Goal: Book appointment/travel/reservation

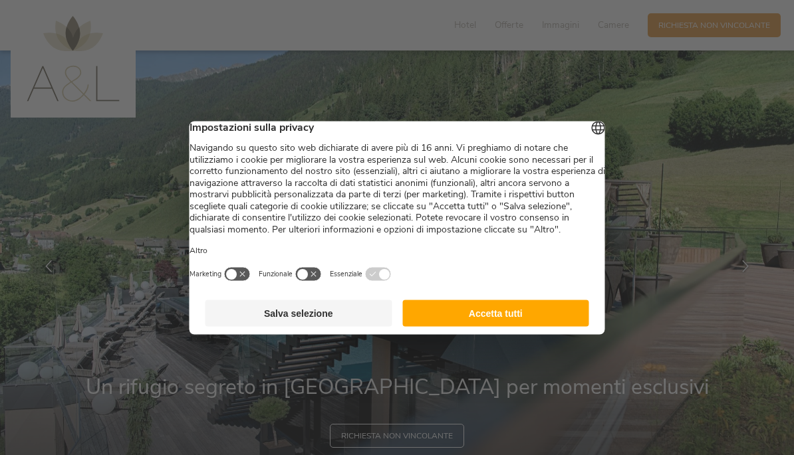
click at [530, 324] on button "Accetta tutti" at bounding box center [495, 313] width 187 height 27
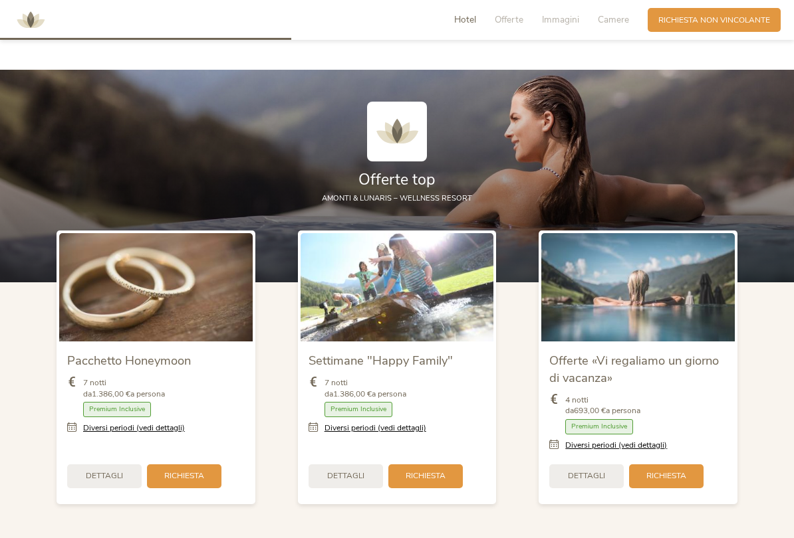
scroll to position [1238, 0]
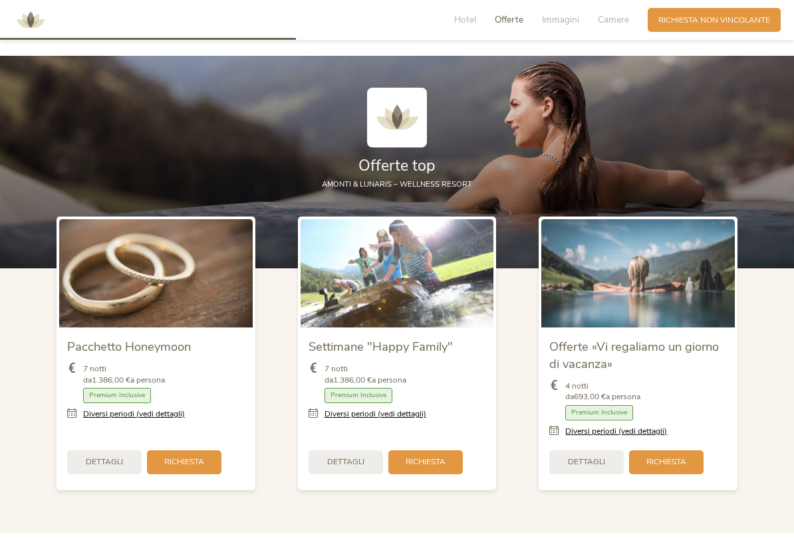
click at [405, 409] on link "Diversi periodi (vedi dettagli)" at bounding box center [375, 414] width 102 height 11
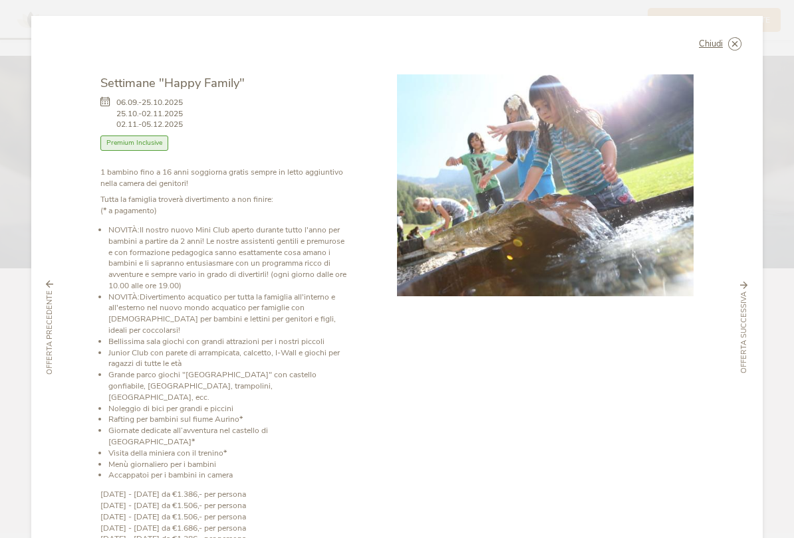
click at [471, 357] on div at bounding box center [545, 335] width 296 height 522
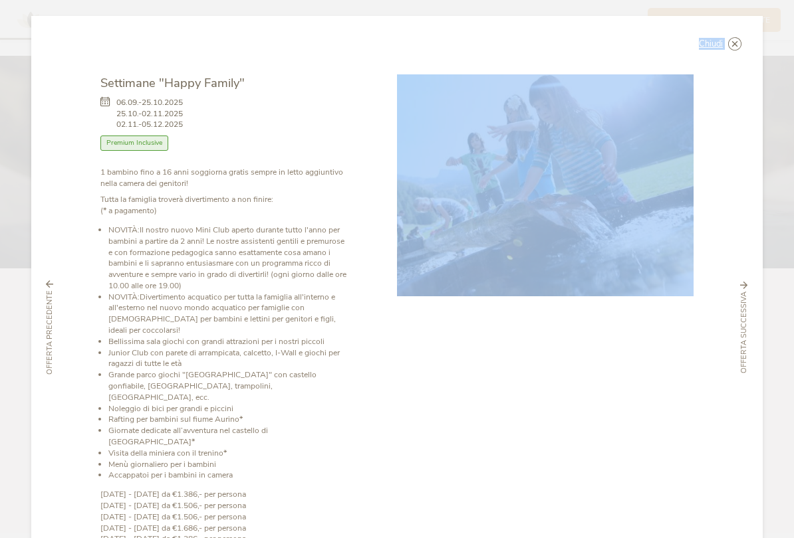
scroll to position [0, 0]
click at [150, 137] on span "Premium Inclusive" at bounding box center [134, 143] width 68 height 15
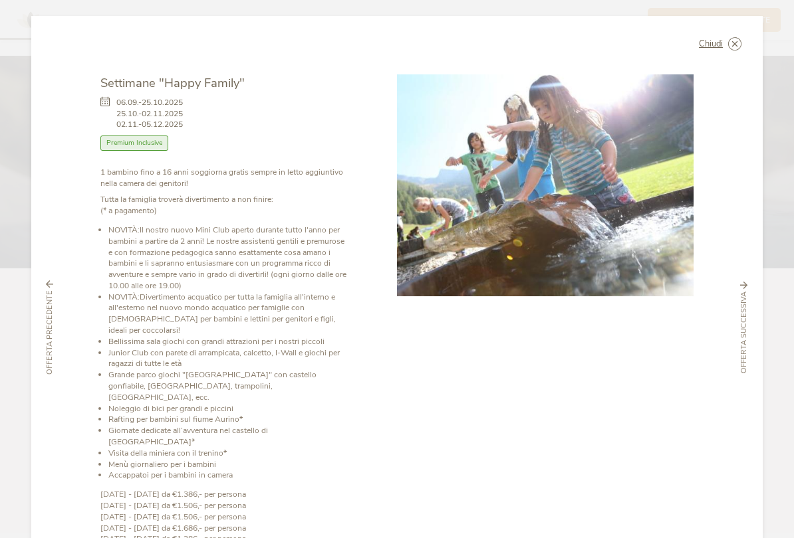
click at [148, 144] on span "Premium Inclusive" at bounding box center [134, 143] width 68 height 15
click at [0, 0] on icon at bounding box center [0, 0] width 0 height 0
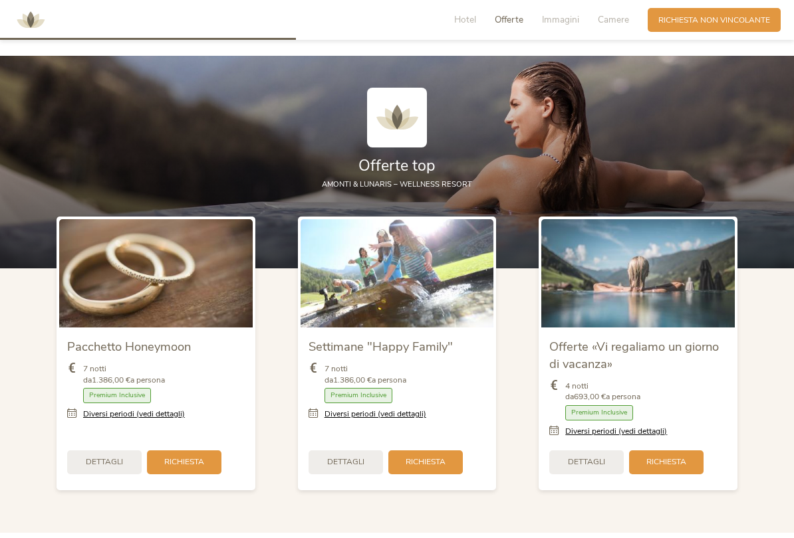
click at [616, 336] on div "Offerte «Vi regaliamo un giorno di vacanza»" at bounding box center [637, 354] width 177 height 37
click at [606, 426] on link "Diversi periodi (vedi dettagli)" at bounding box center [616, 431] width 102 height 11
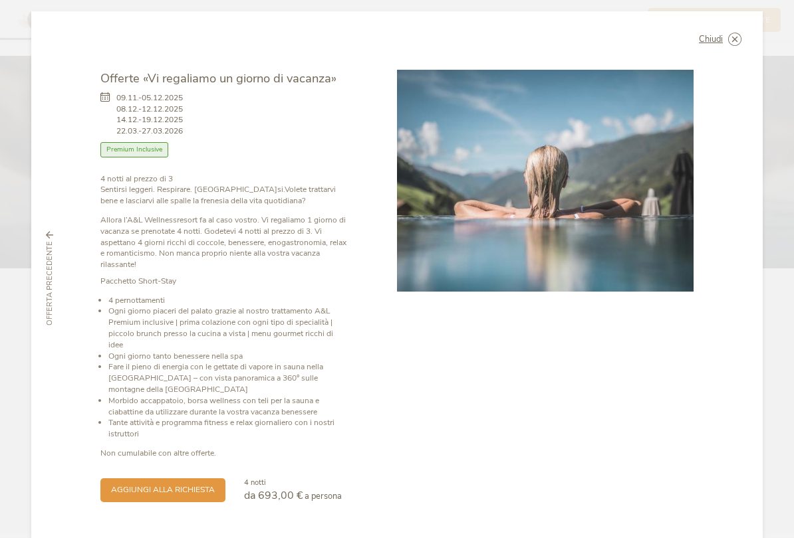
scroll to position [5, 0]
click at [146, 146] on span "Premium Inclusive" at bounding box center [134, 149] width 68 height 15
click at [0, 0] on icon at bounding box center [0, 0] width 0 height 0
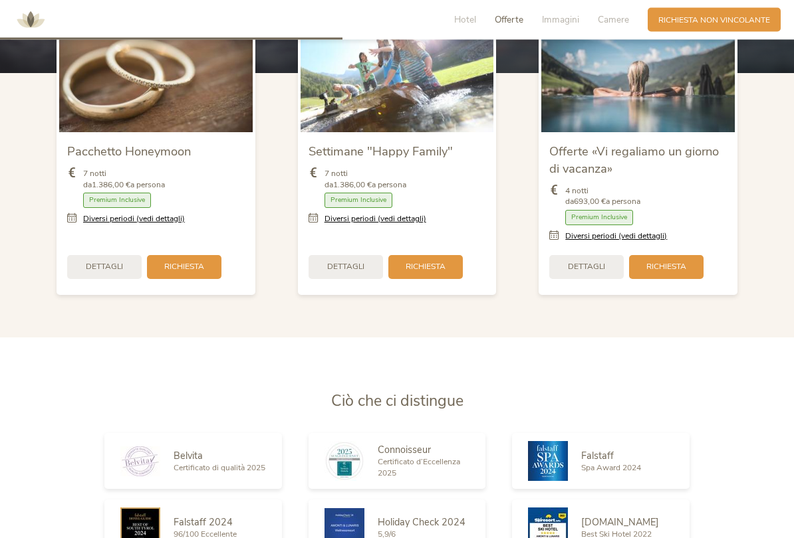
scroll to position [1434, 0]
click at [592, 261] on span "Dettagli" at bounding box center [586, 266] width 37 height 11
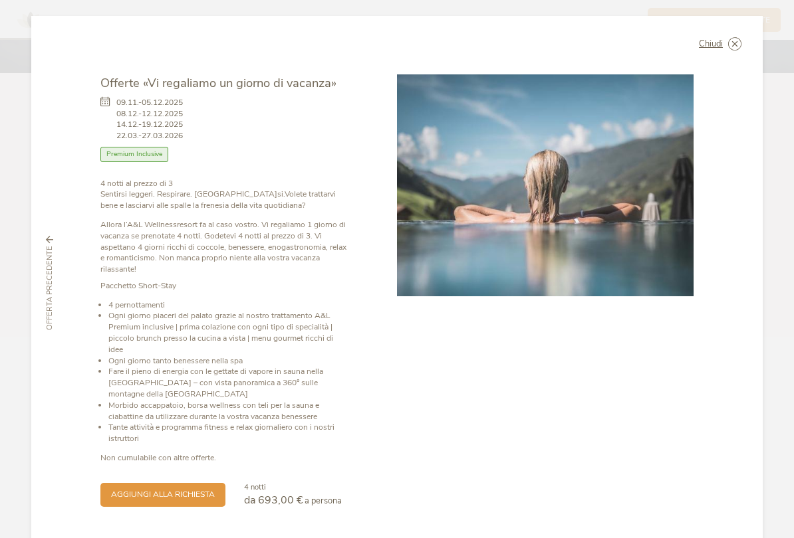
scroll to position [0, 0]
click at [725, 39] on div "Chiudi" at bounding box center [720, 43] width 43 height 13
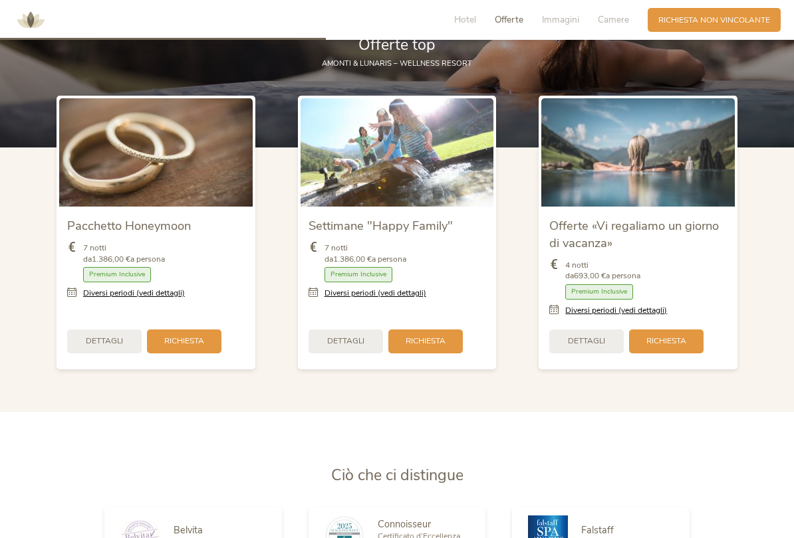
scroll to position [1354, 0]
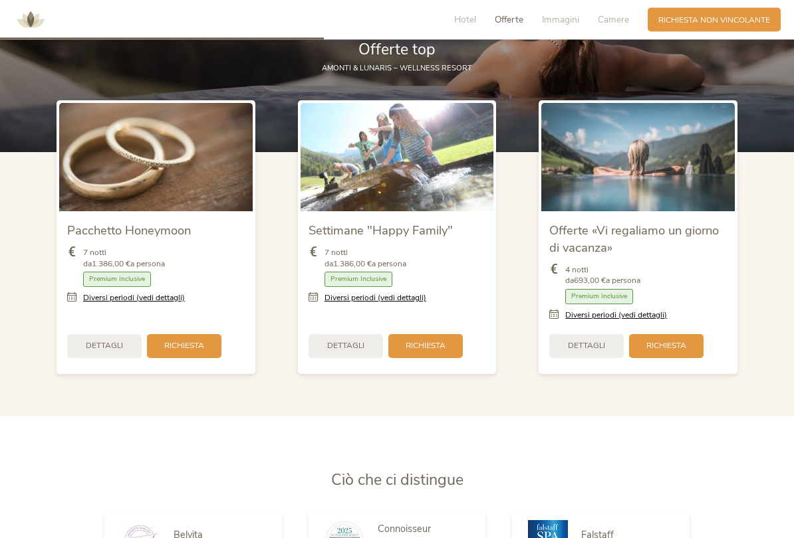
click at [421, 171] on img at bounding box center [396, 158] width 193 height 108
click at [354, 340] on span "Dettagli" at bounding box center [345, 345] width 37 height 11
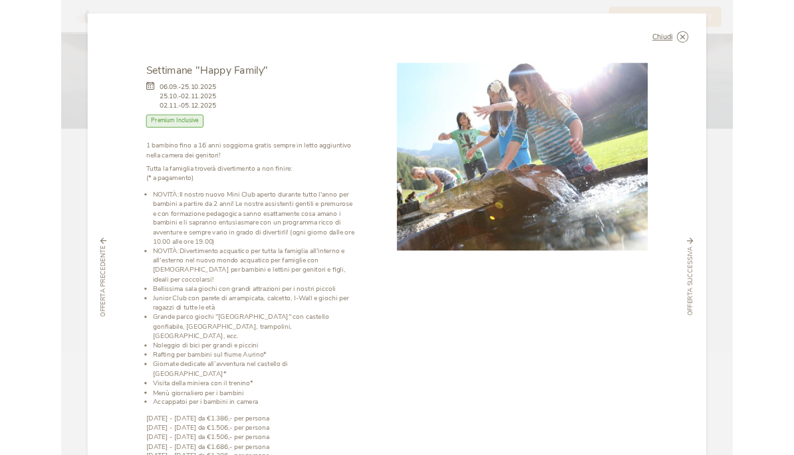
scroll to position [1392, 0]
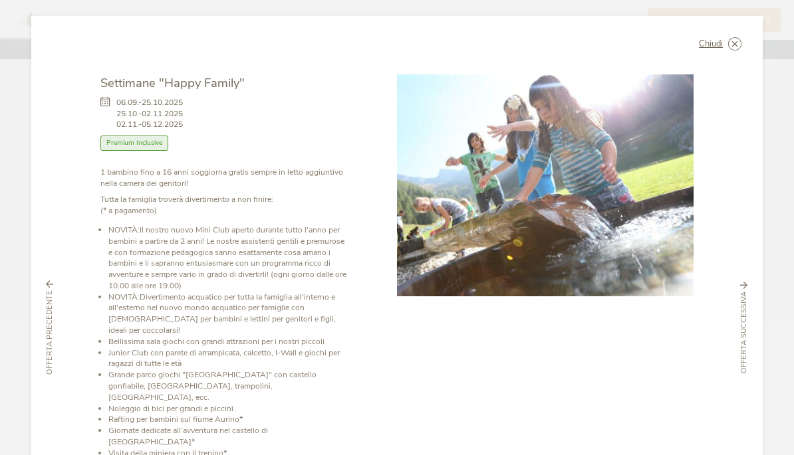
click at [752, 61] on div "Chiudi Settimane "Happy Family" 06.09.-25.10.2025 25.10.-02.11.2025 02.11.-05.1…" at bounding box center [396, 327] width 731 height 623
click at [720, 41] on span "Chiudi" at bounding box center [711, 44] width 24 height 9
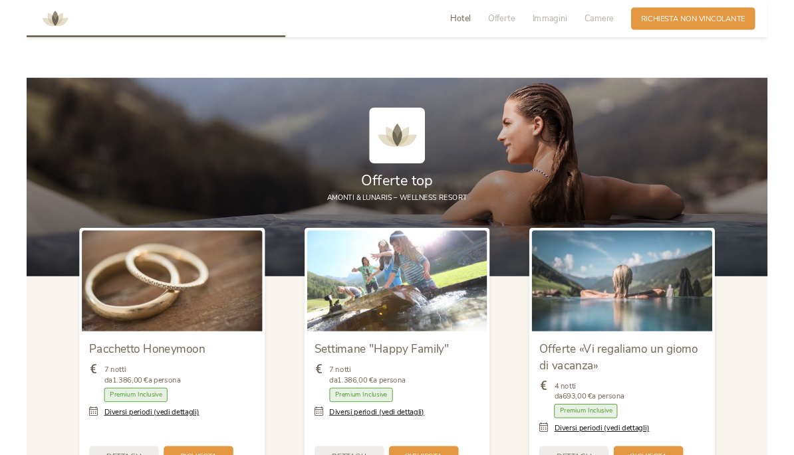
scroll to position [1175, 0]
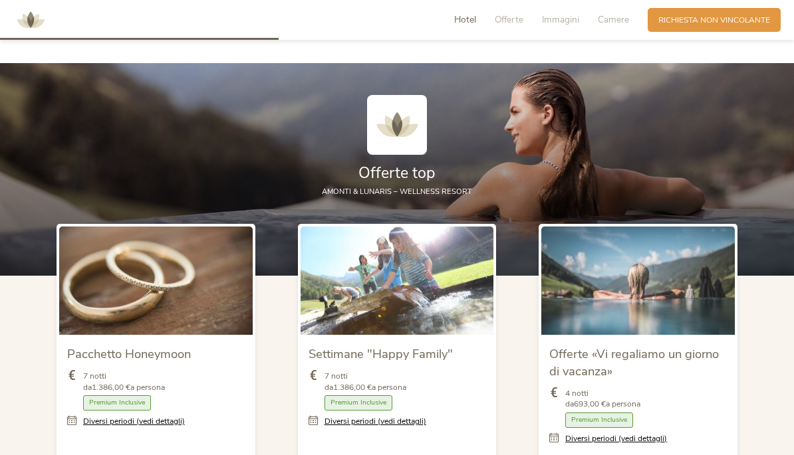
click at [635, 324] on img at bounding box center [637, 281] width 193 height 108
click at [625, 388] on span "4 notti da 693,00 € a persona" at bounding box center [602, 399] width 75 height 23
click at [605, 348] on span "Offerte «Vi regaliamo un giorno di vacanza»" at bounding box center [634, 363] width 170 height 34
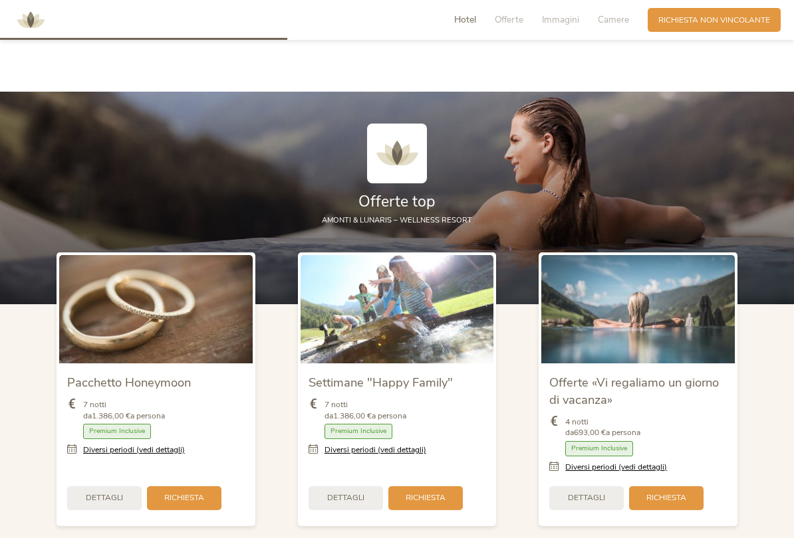
scroll to position [1203, 0]
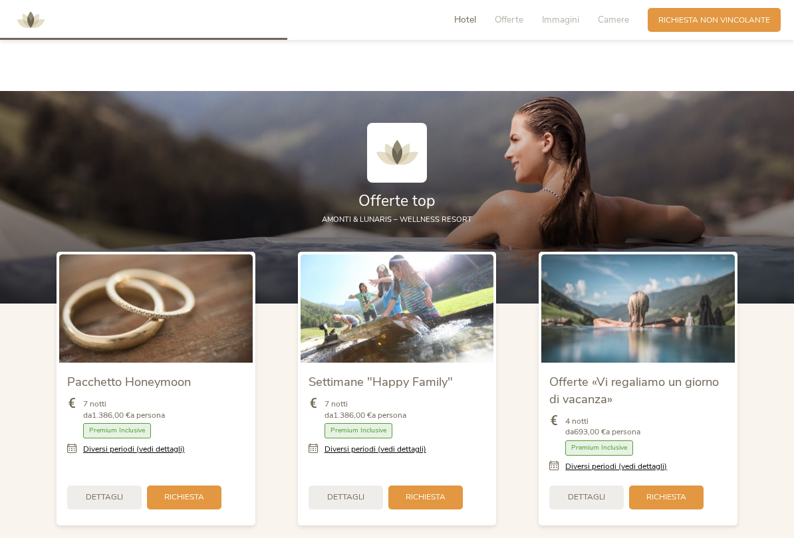
click at [597, 455] on span "Dettagli" at bounding box center [586, 497] width 37 height 11
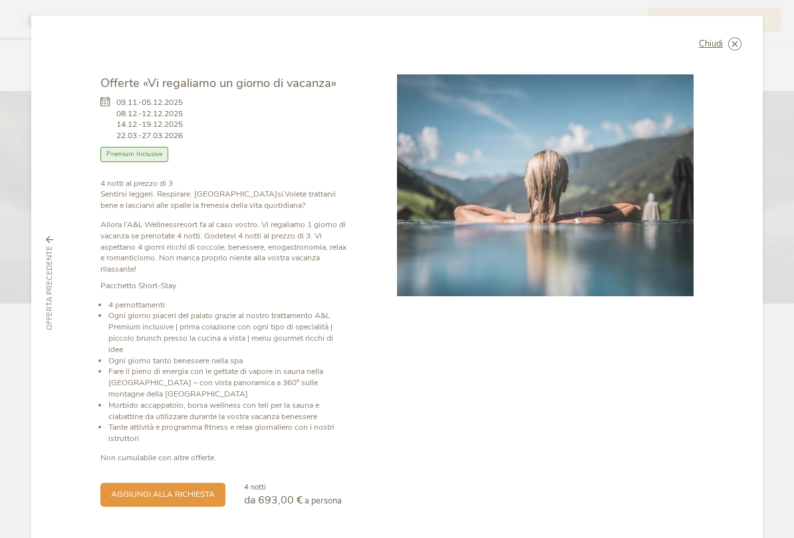
click at [0, 0] on icon at bounding box center [0, 0] width 0 height 0
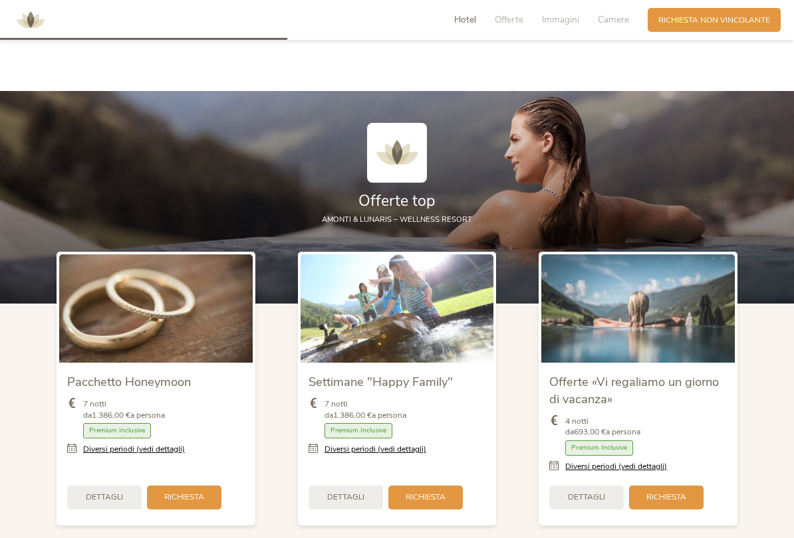
click at [672, 455] on span "Richiesta" at bounding box center [666, 497] width 40 height 11
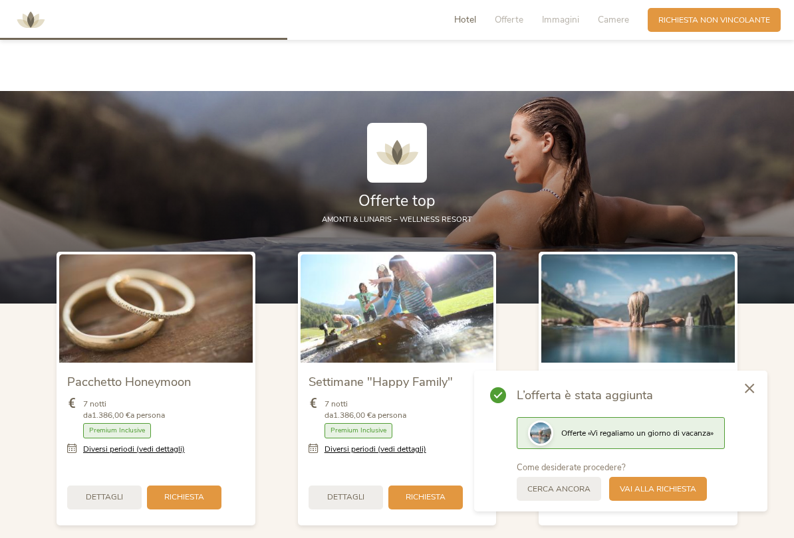
click at [673, 455] on span "Vai alla richiesta" at bounding box center [658, 489] width 76 height 11
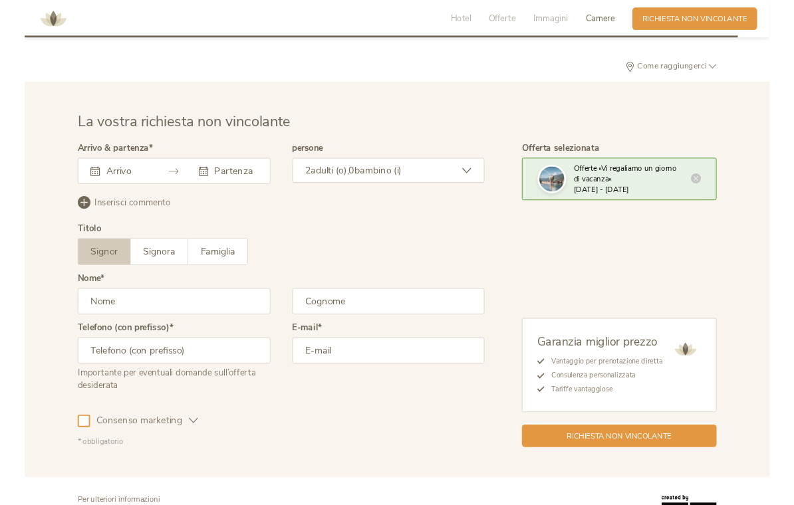
scroll to position [3323, 0]
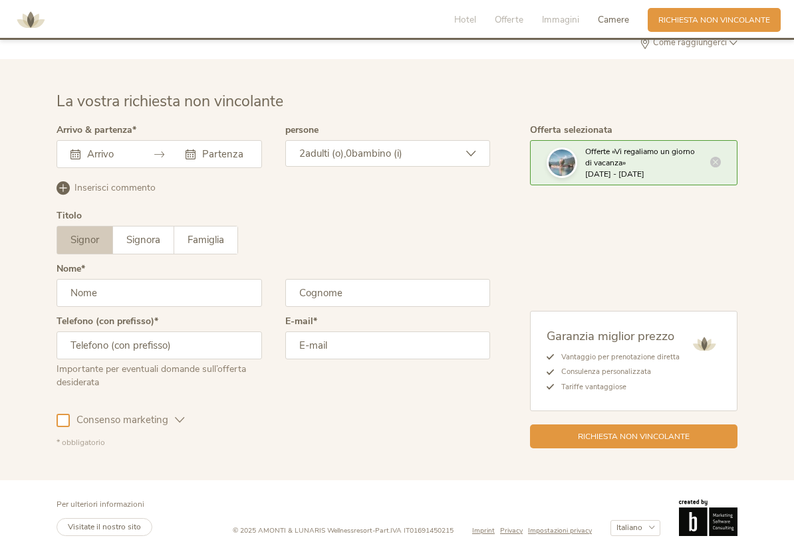
click at [215, 233] on span "Famiglia" at bounding box center [205, 239] width 37 height 13
click at [100, 148] on input "text" at bounding box center [108, 154] width 49 height 13
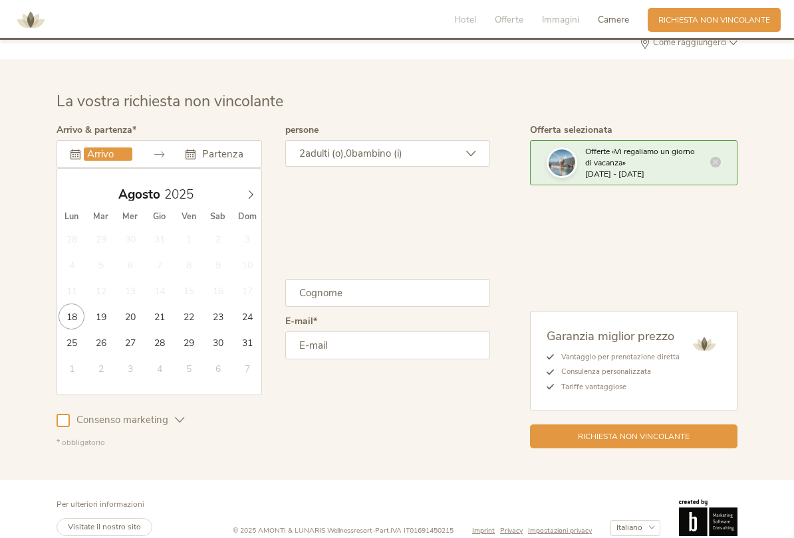
click at [249, 183] on span at bounding box center [250, 191] width 23 height 19
click at [247, 190] on icon at bounding box center [250, 194] width 9 height 9
click at [249, 190] on icon at bounding box center [250, 194] width 9 height 9
type input "[DATE]"
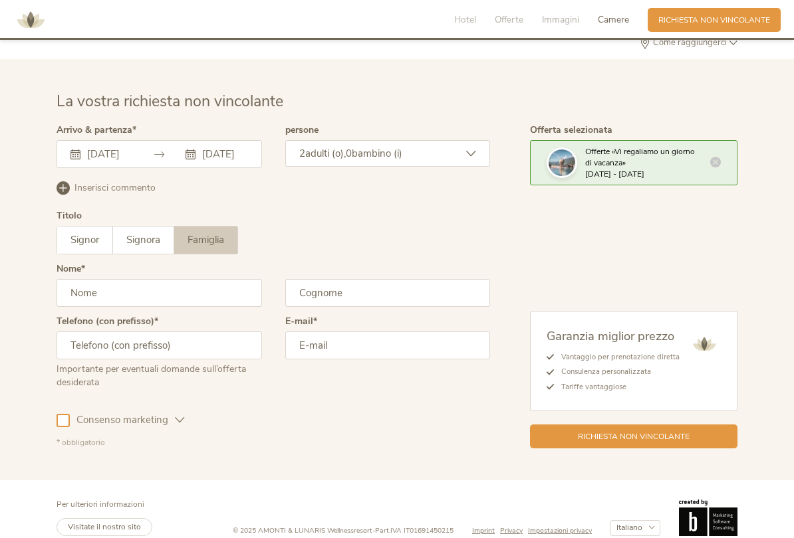
click at [466, 149] on icon at bounding box center [471, 154] width 10 height 10
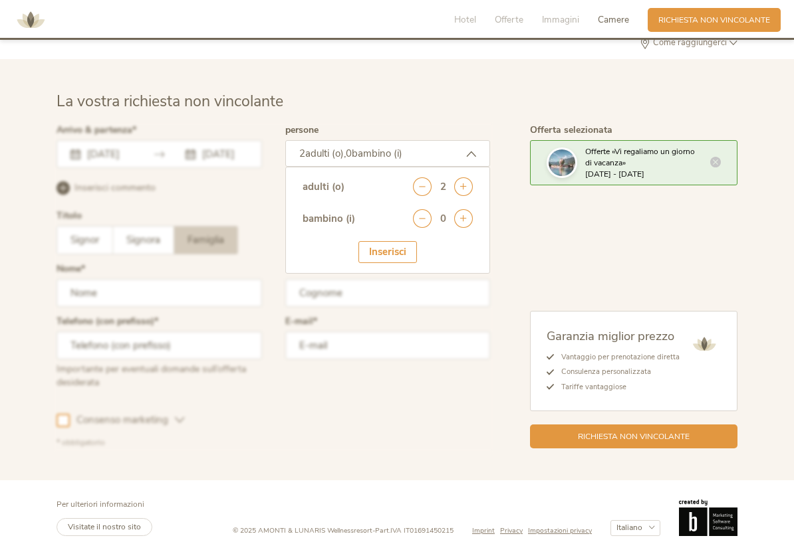
click at [461, 177] on icon at bounding box center [463, 186] width 19 height 19
click at [464, 209] on icon at bounding box center [463, 218] width 19 height 19
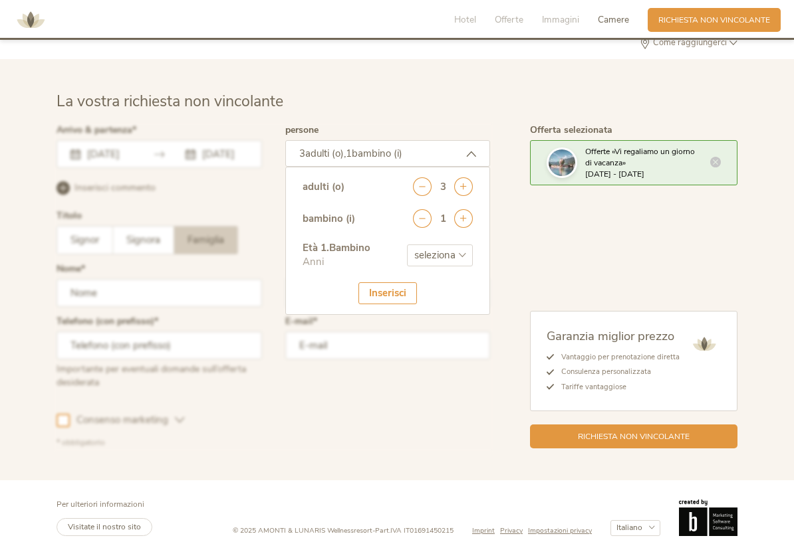
click at [455, 245] on select "seleziona 0 1 2 3 4 5 6 7 8 9 10 11 12 13 14 15 16 17" at bounding box center [440, 256] width 66 height 22
select select "5"
click at [407, 283] on div "Inserisci" at bounding box center [387, 294] width 58 height 22
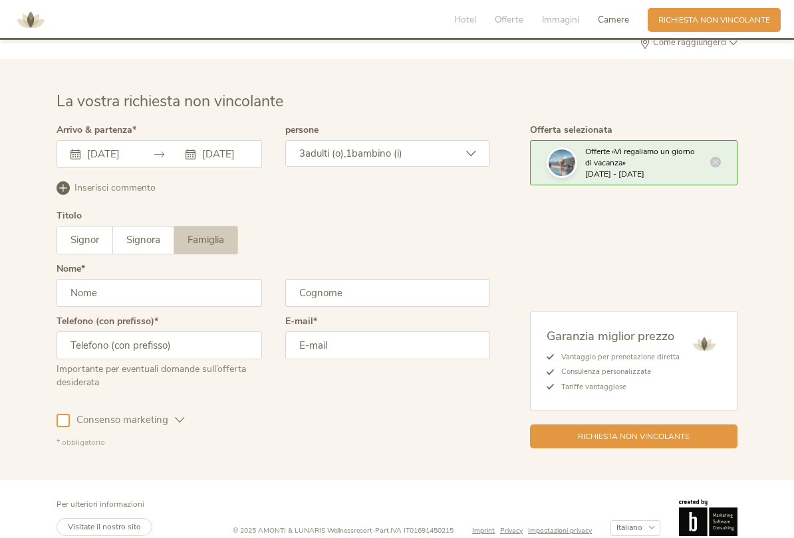
click at [163, 279] on input "text" at bounding box center [159, 293] width 205 height 28
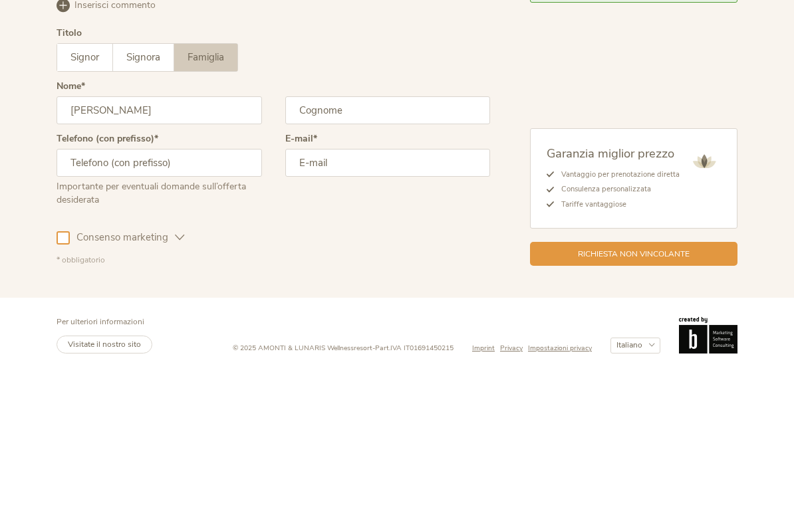
type input "[PERSON_NAME]"
click at [376, 246] on input "text" at bounding box center [387, 260] width 205 height 28
type input "Boem"
click at [178, 298] on input "text" at bounding box center [159, 312] width 205 height 28
type input "3393401807369"
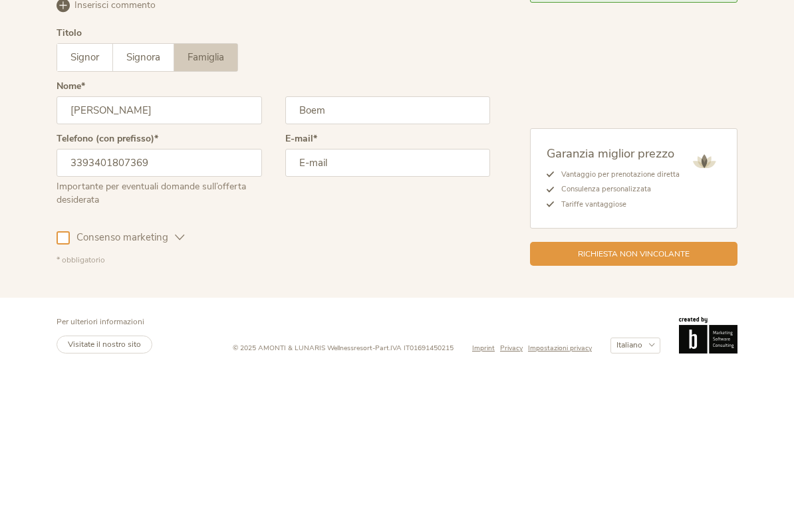
click at [358, 298] on input "email" at bounding box center [387, 312] width 205 height 28
type input "b"
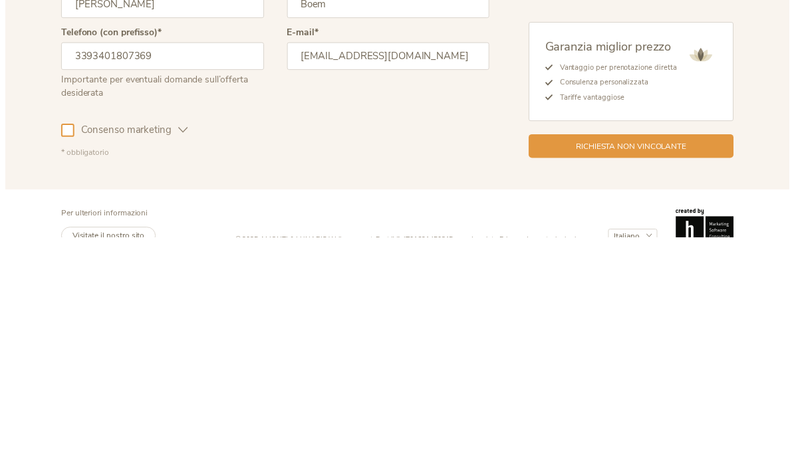
scroll to position [3325, 0]
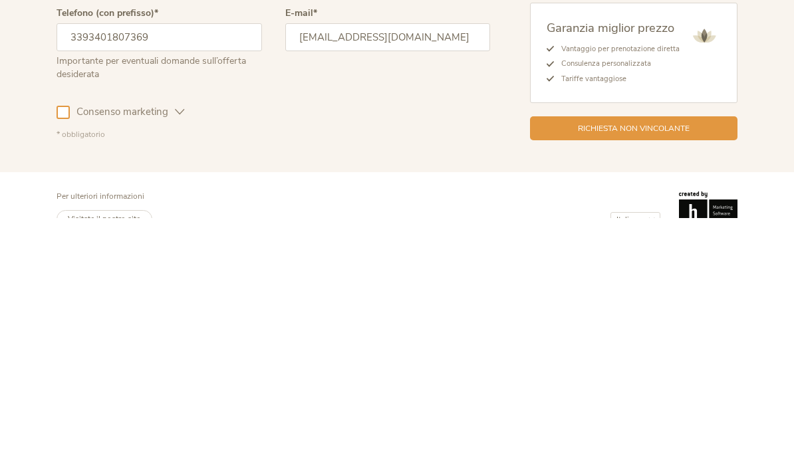
type input "[EMAIL_ADDRESS][DOMAIN_NAME]"
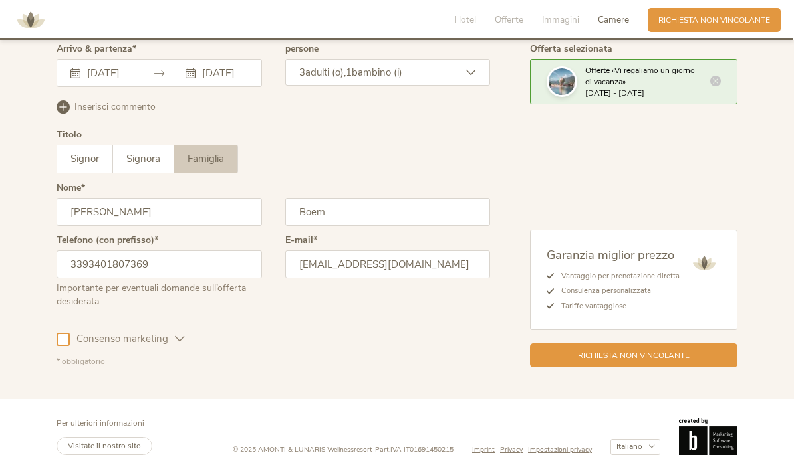
scroll to position [3347, 0]
click at [669, 351] on span "Richiesta non vincolante" at bounding box center [634, 356] width 112 height 11
